Goal: Information Seeking & Learning: Learn about a topic

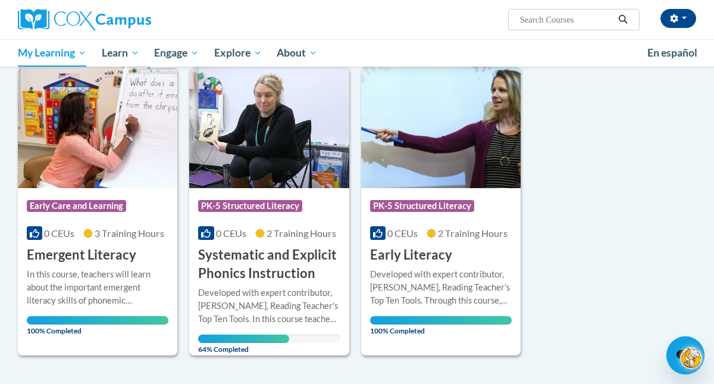
scroll to position [462, 0]
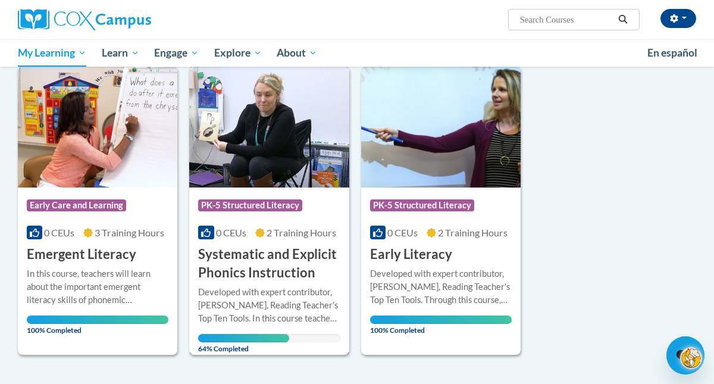
click at [247, 337] on span "64% Completed" at bounding box center [243, 343] width 91 height 19
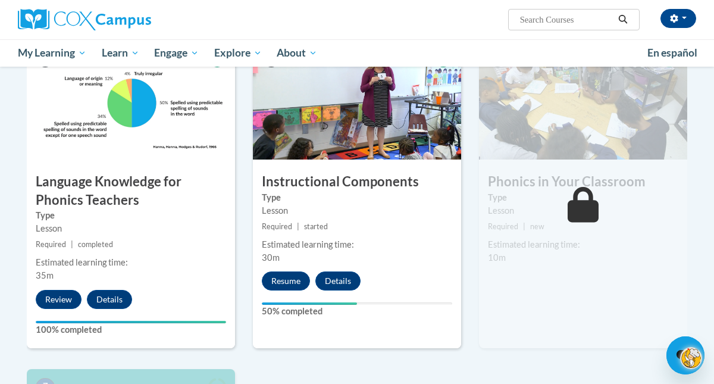
scroll to position [619, 0]
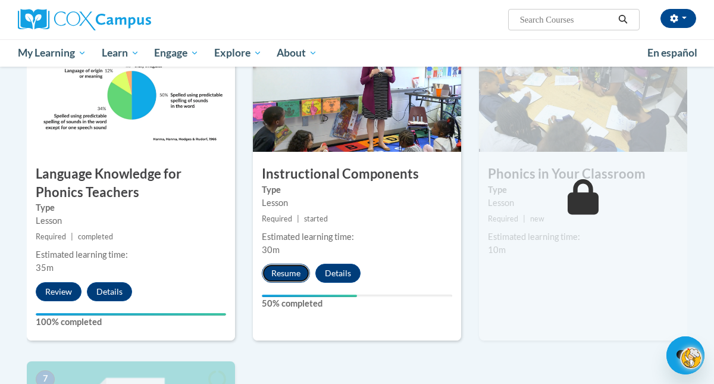
click at [290, 274] on button "Resume" at bounding box center [286, 273] width 48 height 19
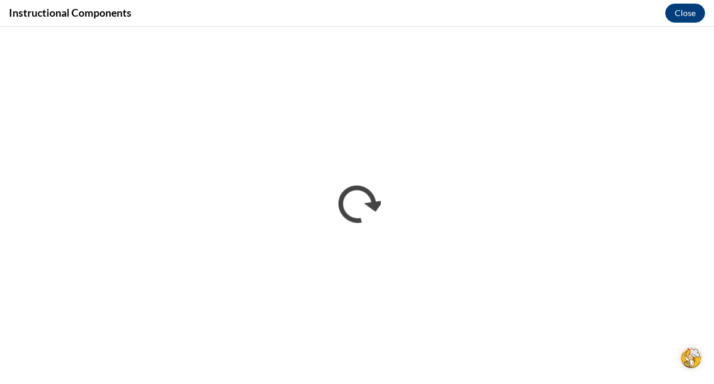
scroll to position [0, 0]
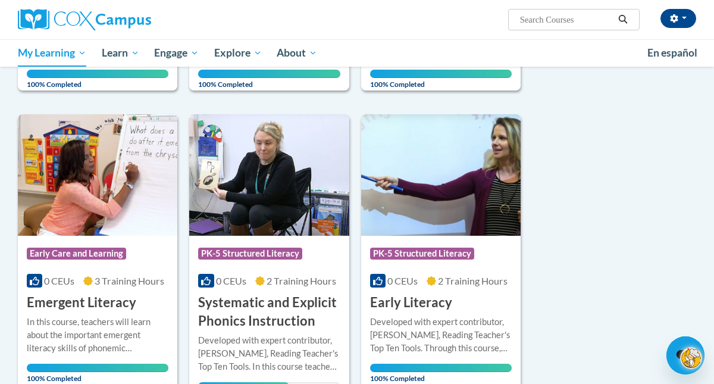
scroll to position [478, 0]
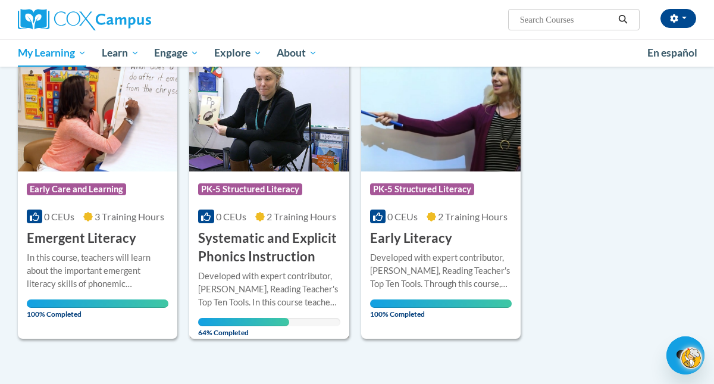
click at [259, 237] on h3 "Systematic and Explicit Phonics Instruction" at bounding box center [269, 247] width 142 height 37
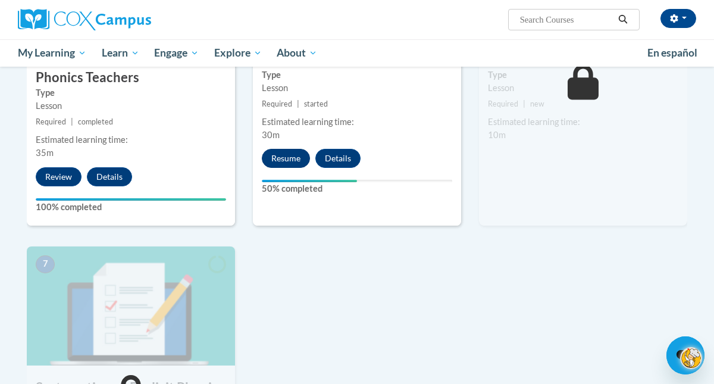
scroll to position [690, 0]
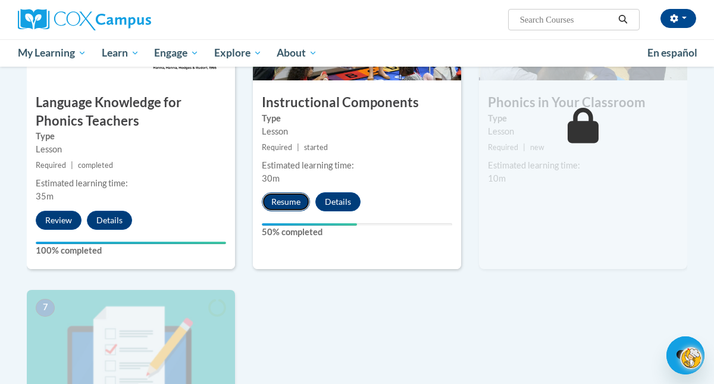
click at [299, 200] on button "Resume" at bounding box center [286, 201] width 48 height 19
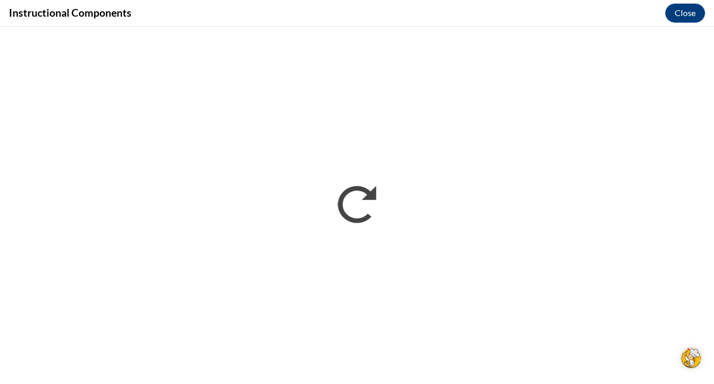
scroll to position [0, 0]
